Goal: Book appointment/travel/reservation

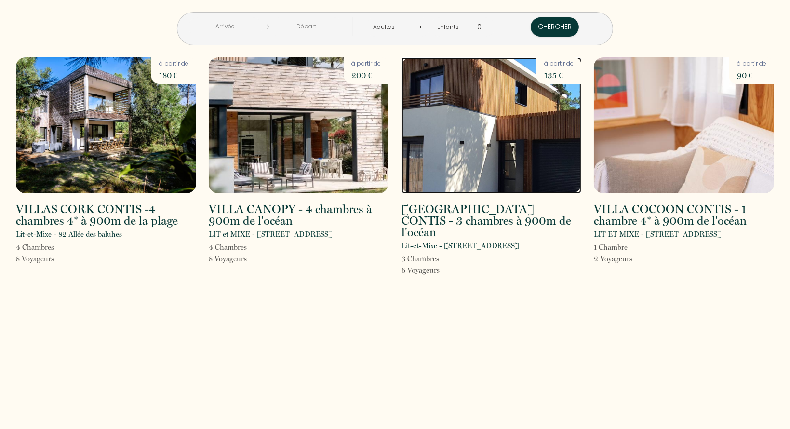
click at [481, 144] on img at bounding box center [491, 125] width 180 height 136
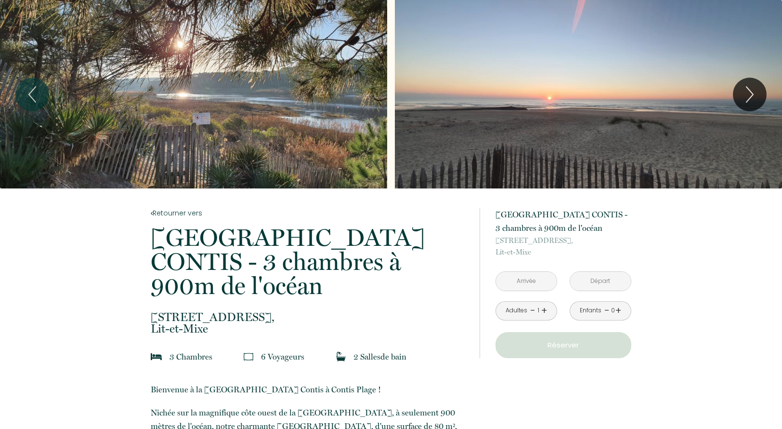
click at [543, 309] on link "+" at bounding box center [545, 310] width 6 height 15
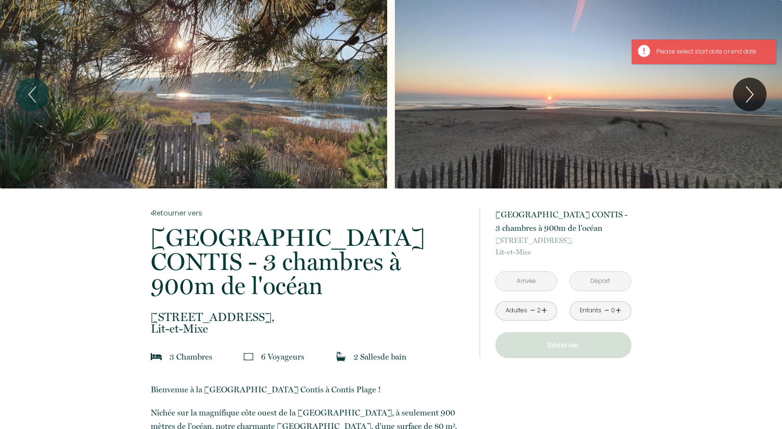
click at [616, 309] on link "+" at bounding box center [619, 310] width 6 height 15
click at [618, 310] on link "+" at bounding box center [619, 310] width 6 height 15
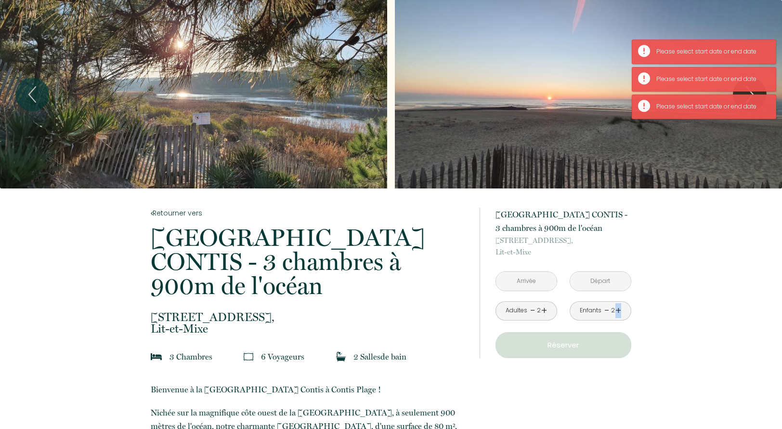
click at [618, 310] on link "+" at bounding box center [619, 310] width 6 height 15
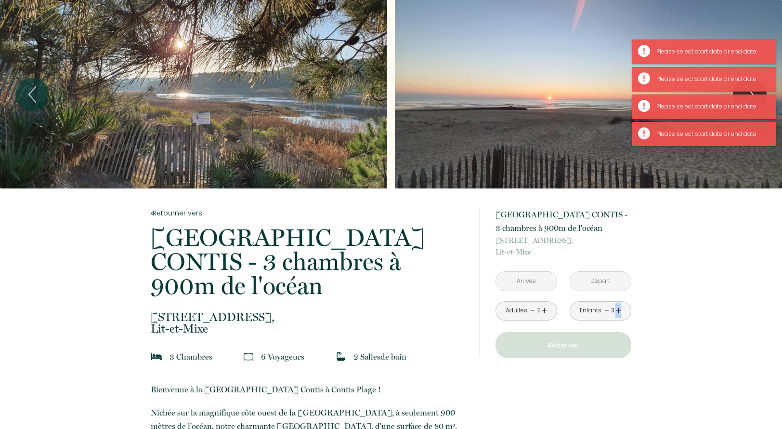
click at [618, 310] on link "+" at bounding box center [619, 310] width 6 height 15
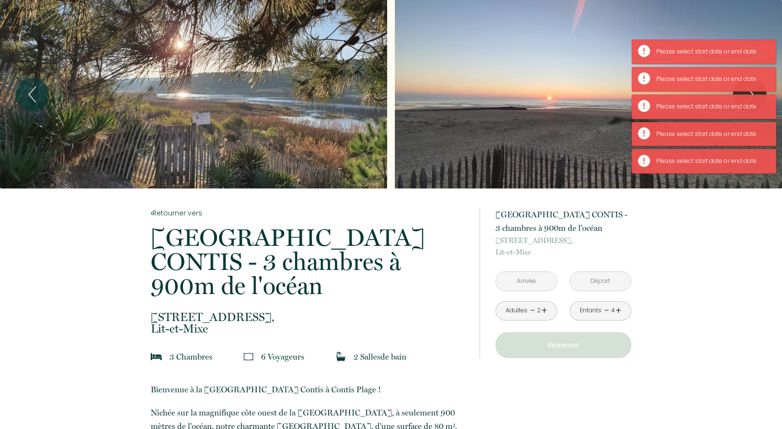
click at [534, 280] on input "text" at bounding box center [526, 281] width 61 height 19
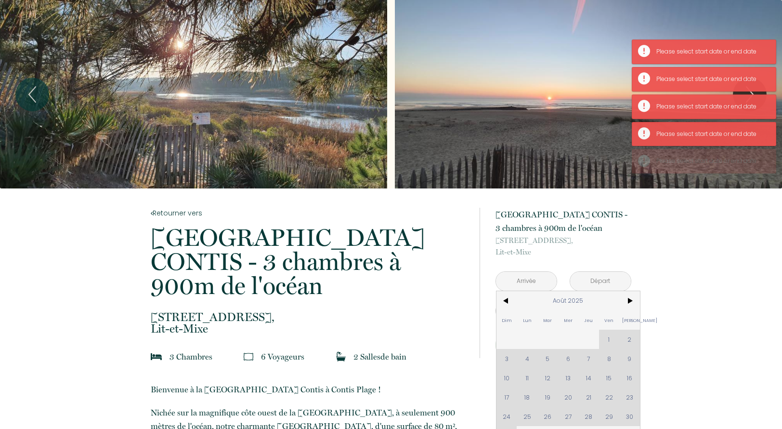
click at [548, 417] on div "Dim Lun Mar Mer Jeu Ven Sam 1 2 3 4 5 6 7 8 9 10 11 12 13 14 15 16 17 18 19 20 …" at bounding box center [569, 368] width 144 height 154
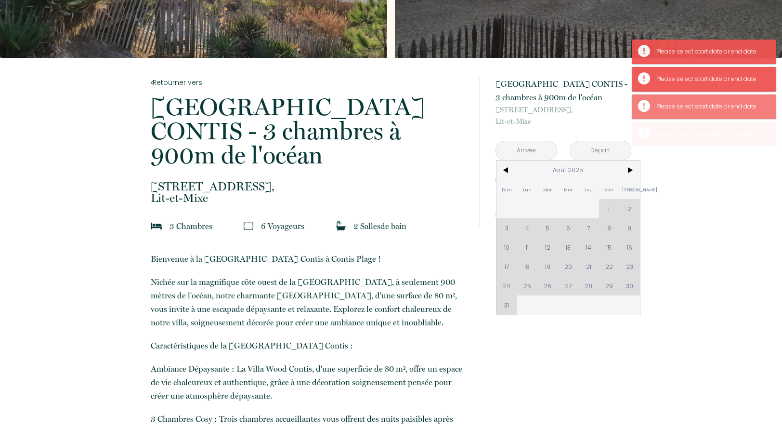
scroll to position [145, 0]
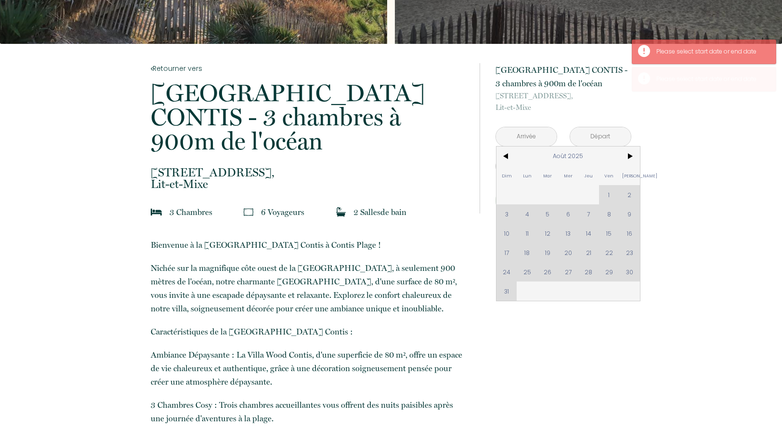
click at [548, 269] on div "Dim Lun Mar Mer Jeu Ven Sam 1 2 3 4 5 6 7 8 9 10 11 12 13 14 15 16 17 18 19 20 …" at bounding box center [569, 223] width 144 height 154
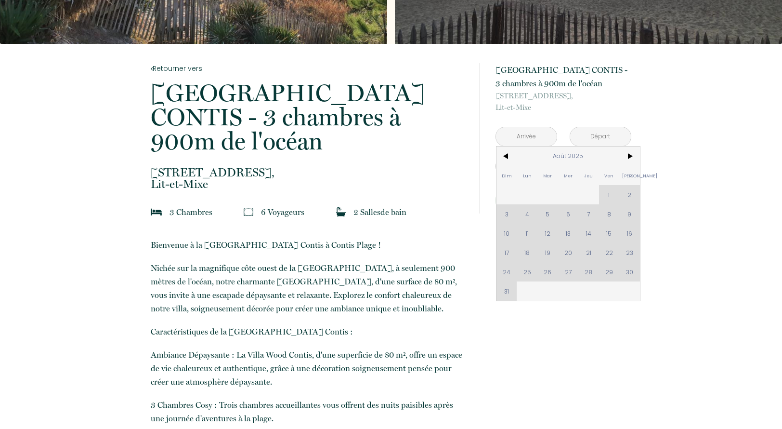
click at [589, 271] on div "Dim Lun Mar Mer Jeu Ven Sam 1 2 3 4 5 6 7 8 9 10 11 12 13 14 15 16 17 18 19 20 …" at bounding box center [569, 223] width 144 height 154
click at [548, 272] on div "Dim Lun Mar Mer Jeu Ven Sam 1 2 3 4 5 6 7 8 9 10 11 12 13 14 15 16 17 18 19 20 …" at bounding box center [569, 223] width 144 height 154
click at [524, 136] on input "text" at bounding box center [526, 136] width 61 height 19
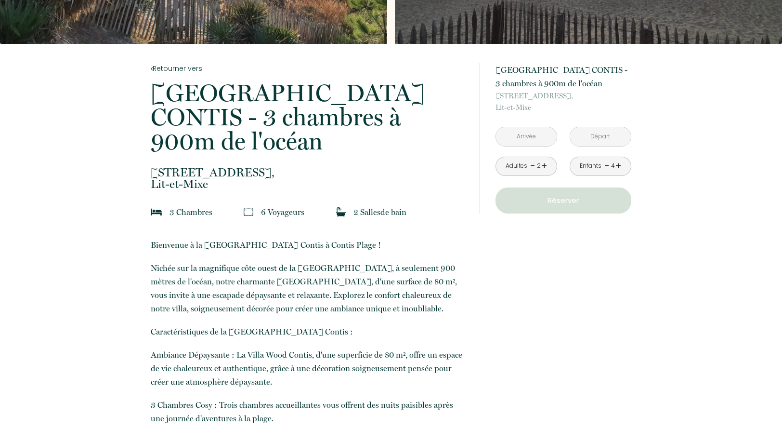
click at [525, 136] on input "text" at bounding box center [526, 136] width 61 height 19
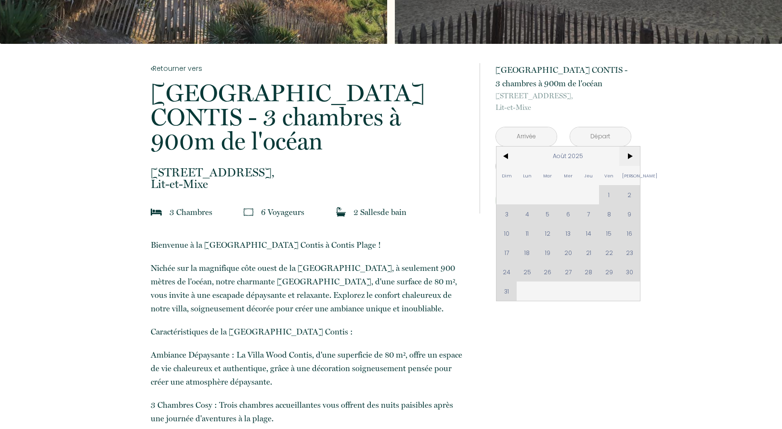
click at [630, 160] on span ">" at bounding box center [630, 155] width 21 height 19
